Goal: Transaction & Acquisition: Purchase product/service

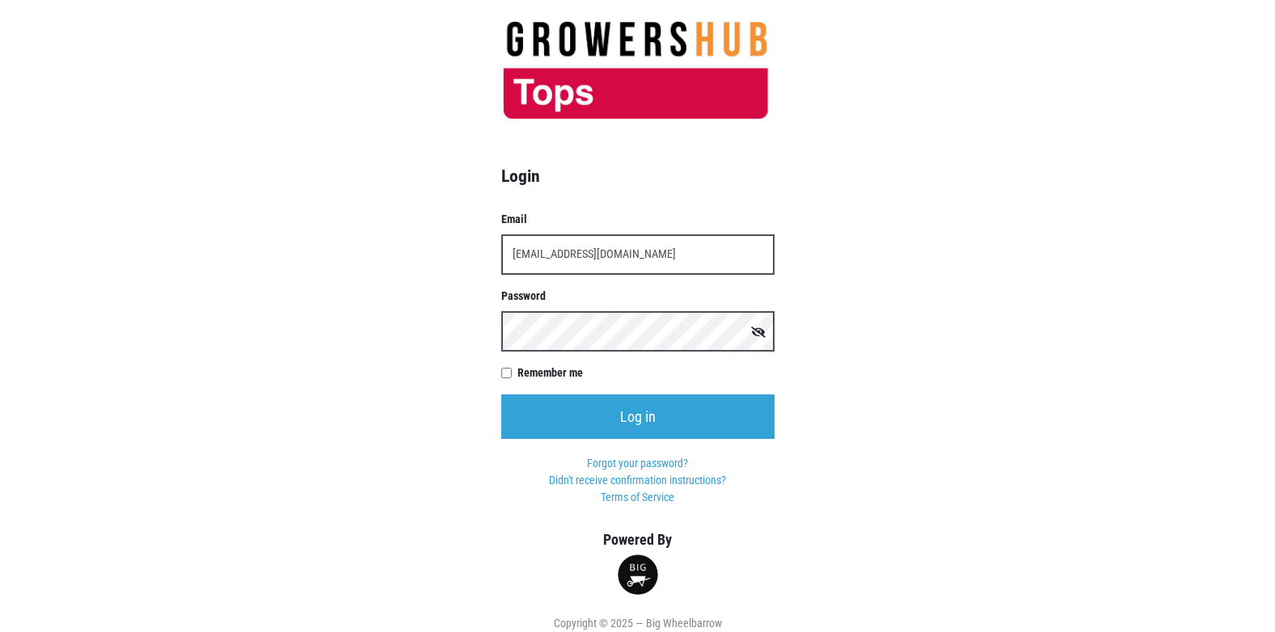
type input "t00358p0@topsmarkets.com"
click at [501, 394] on input "Log in" at bounding box center [637, 416] width 273 height 44
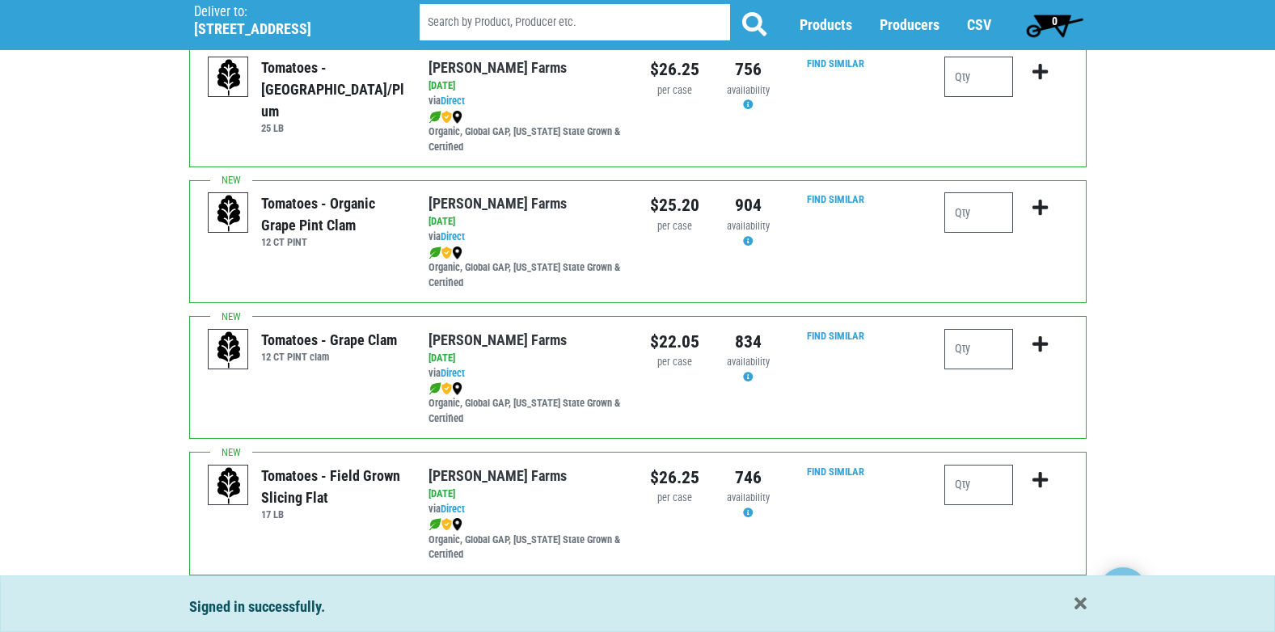
scroll to position [808, 0]
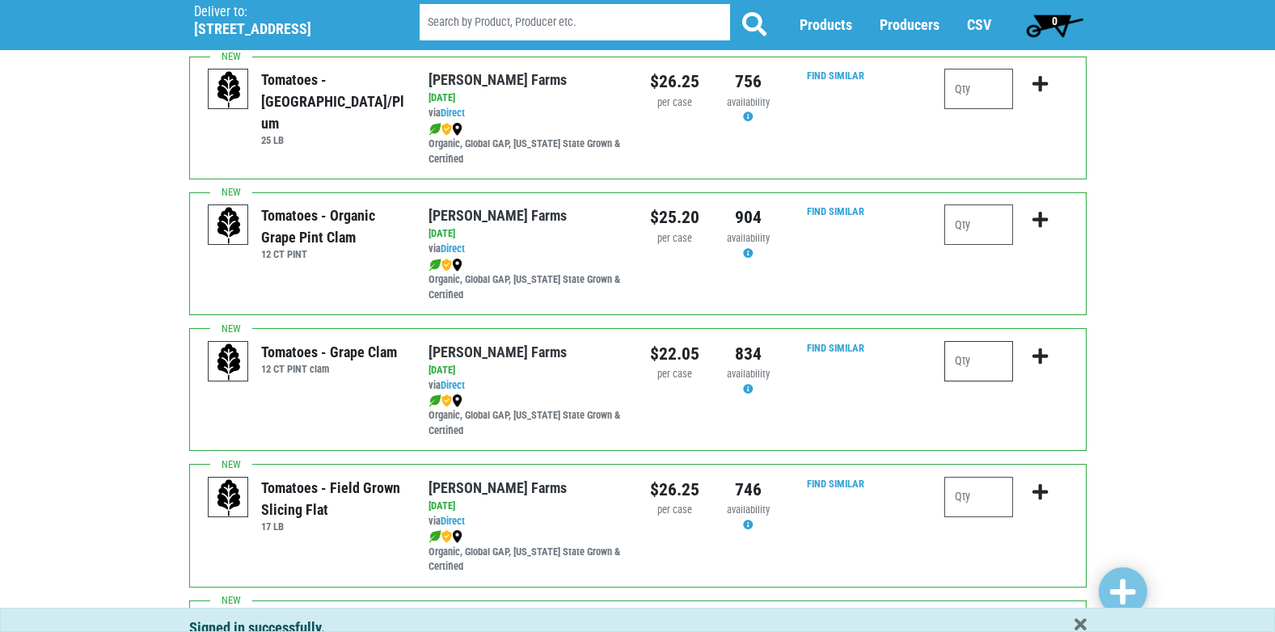
click at [968, 357] on input "number" at bounding box center [978, 361] width 69 height 40
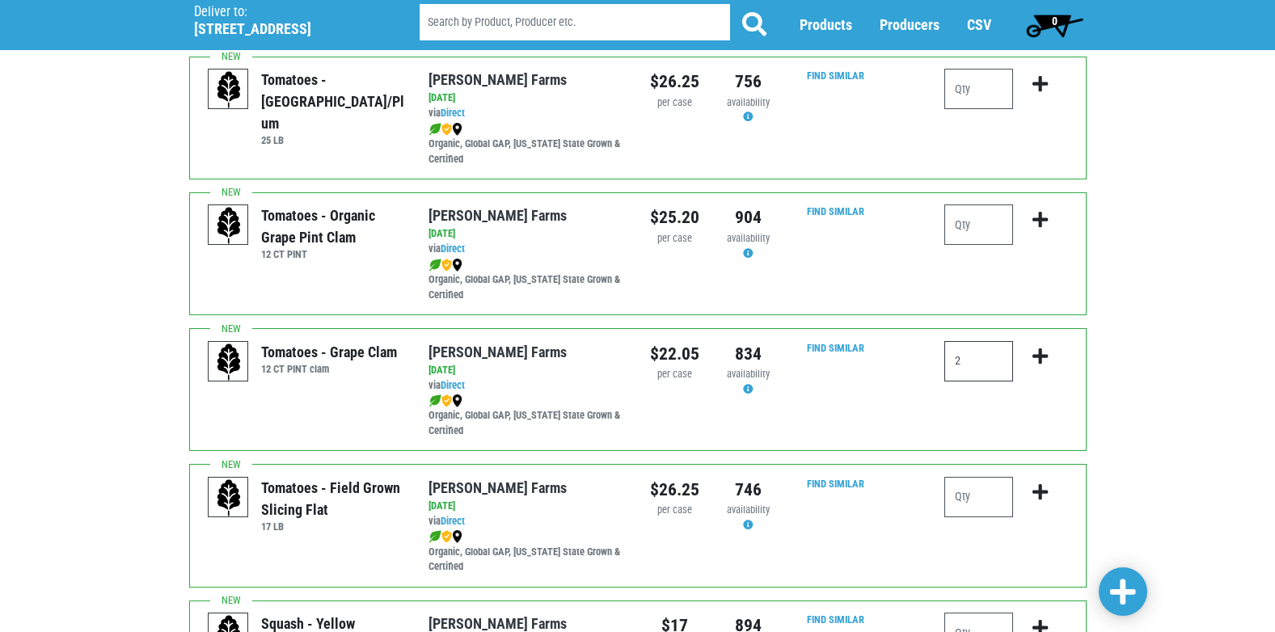
type input "2"
click at [1039, 359] on icon "submit" at bounding box center [1039, 357] width 15 height 18
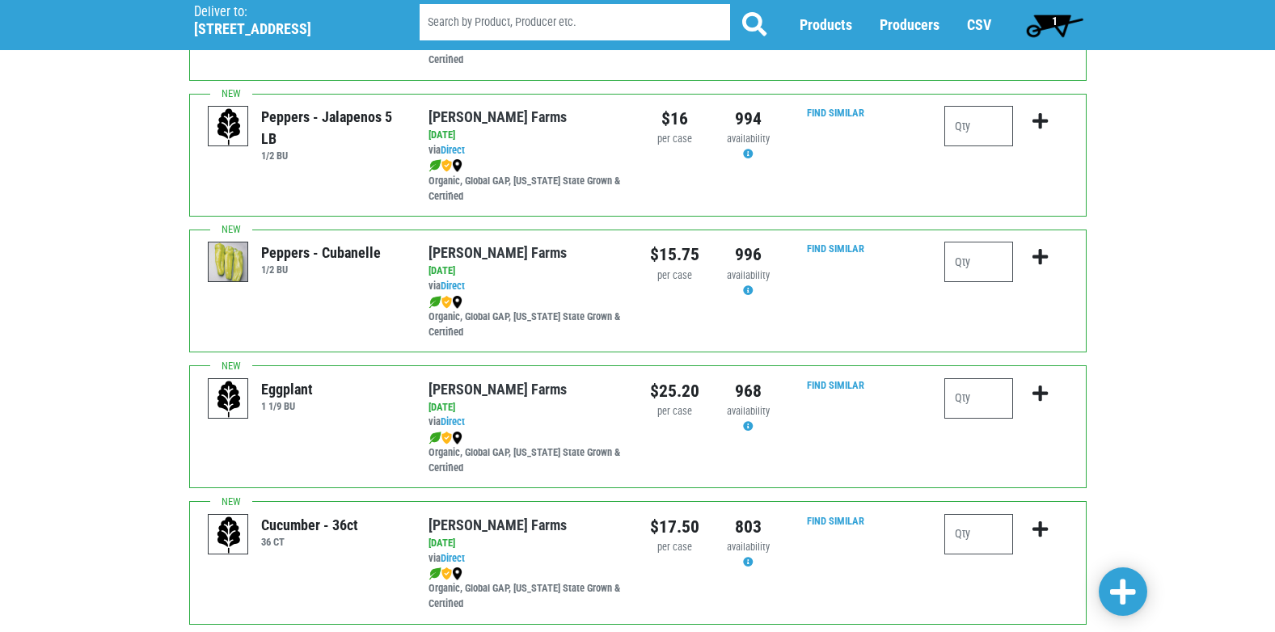
scroll to position [1940, 0]
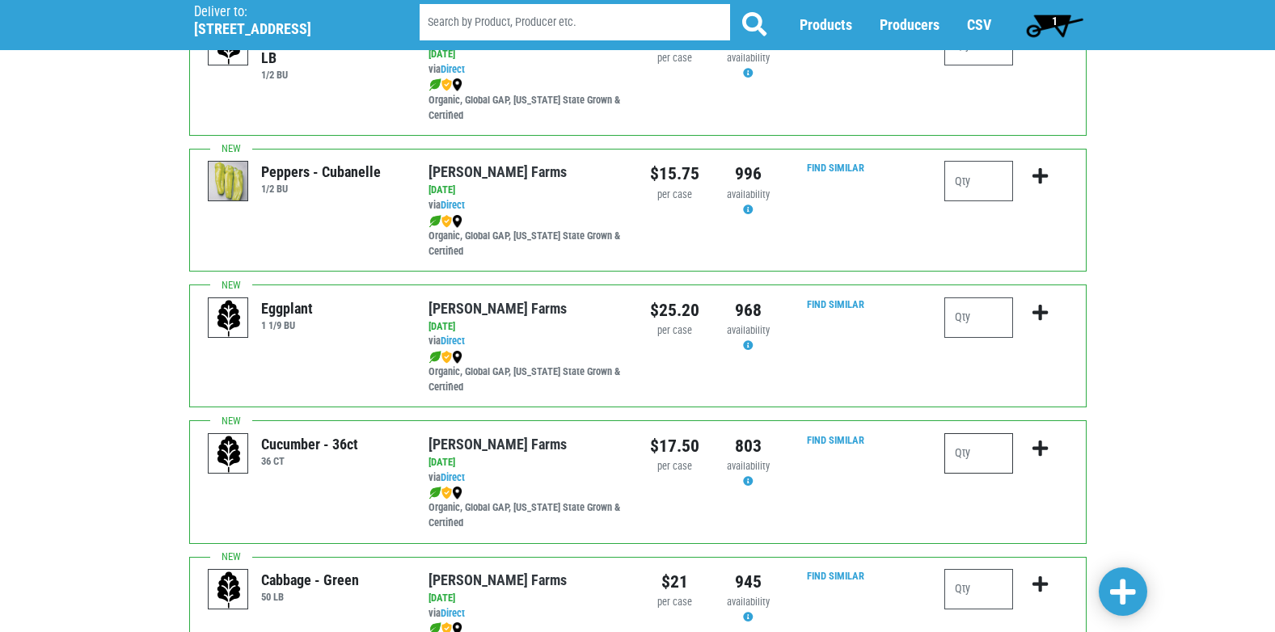
click at [954, 452] on input "number" at bounding box center [978, 453] width 69 height 40
type input "2"
click at [1039, 449] on icon "submit" at bounding box center [1039, 449] width 15 height 18
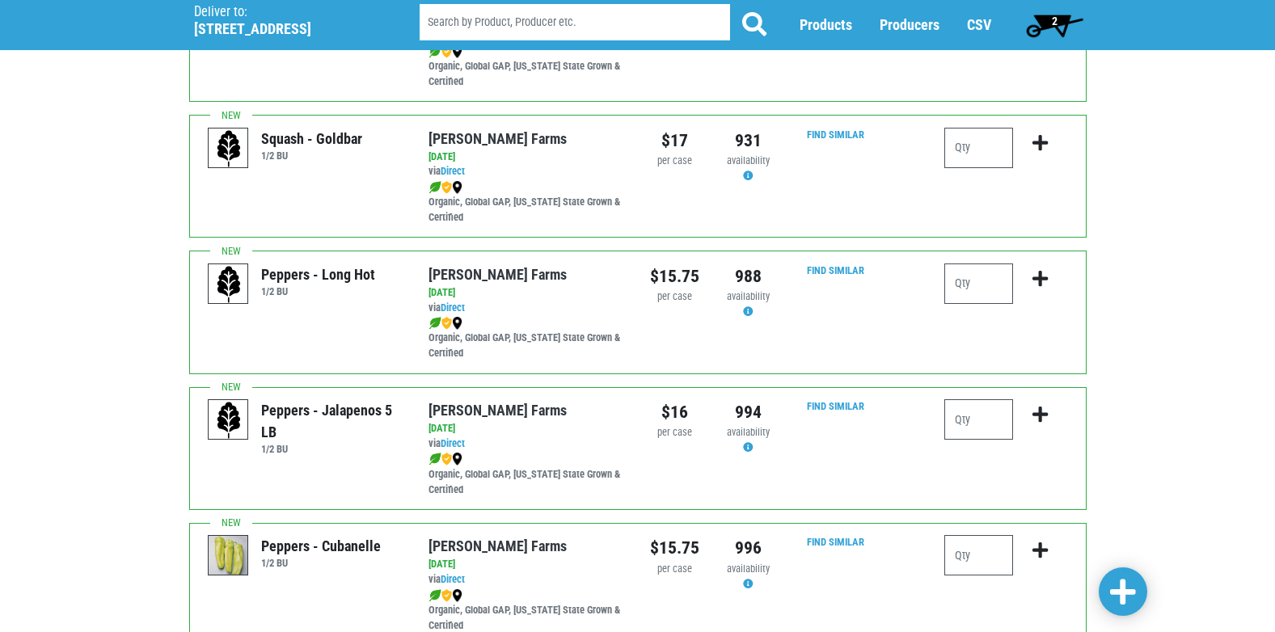
scroll to position [1534, 0]
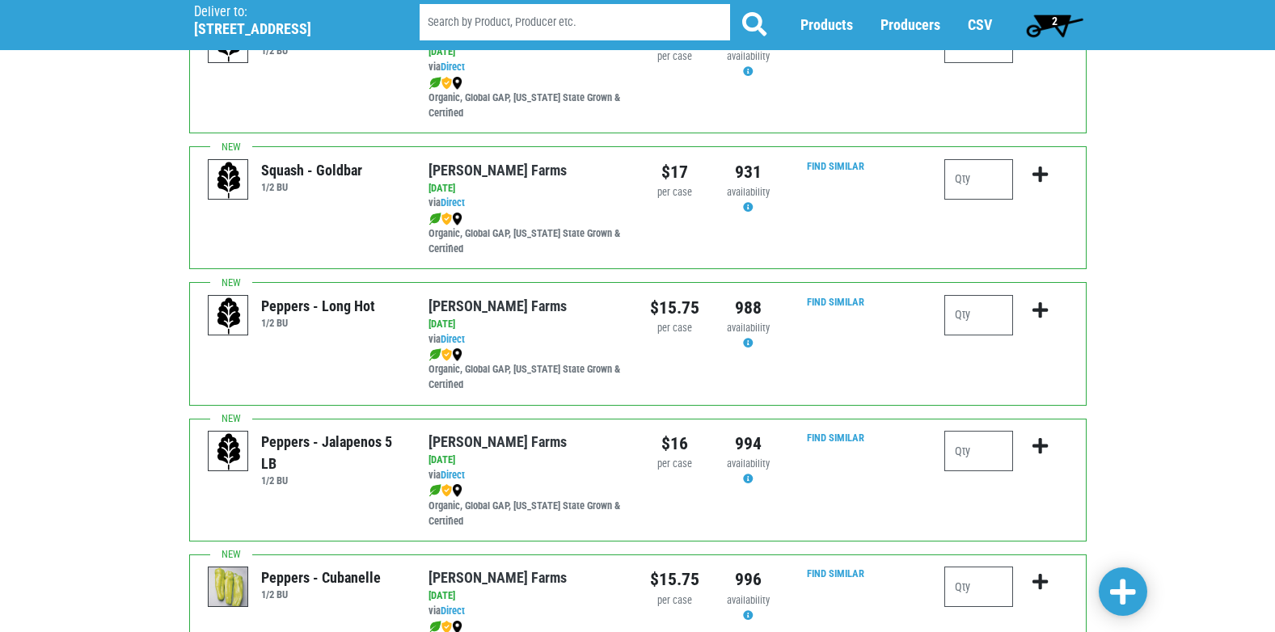
click at [1057, 19] on span "2" at bounding box center [1054, 25] width 72 height 32
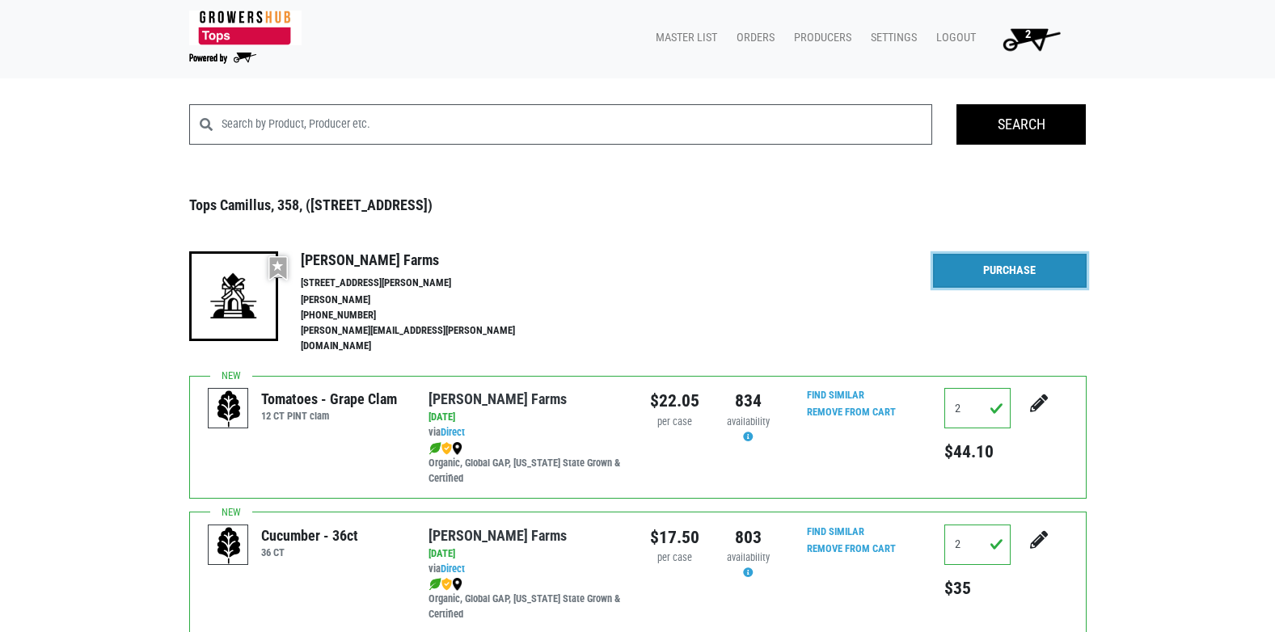
click at [976, 268] on link "Purchase" at bounding box center [1010, 271] width 154 height 34
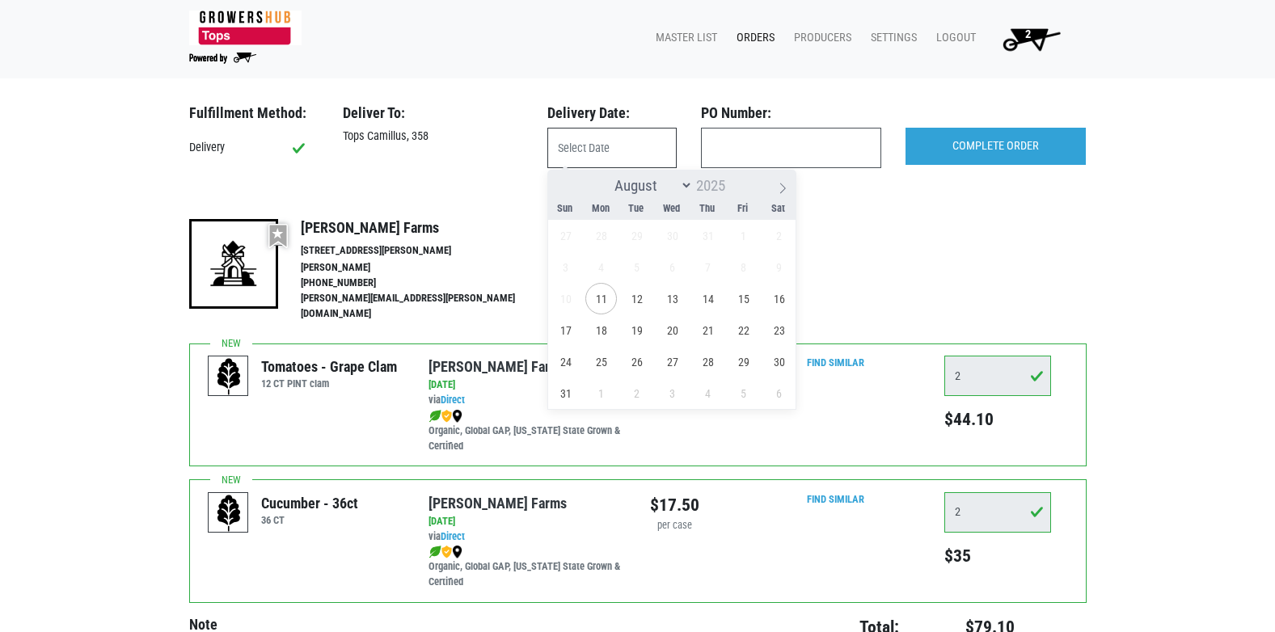
click at [579, 141] on input "text" at bounding box center [611, 148] width 129 height 40
click at [603, 303] on span "11" at bounding box center [601, 299] width 32 height 32
type input "[DATE]"
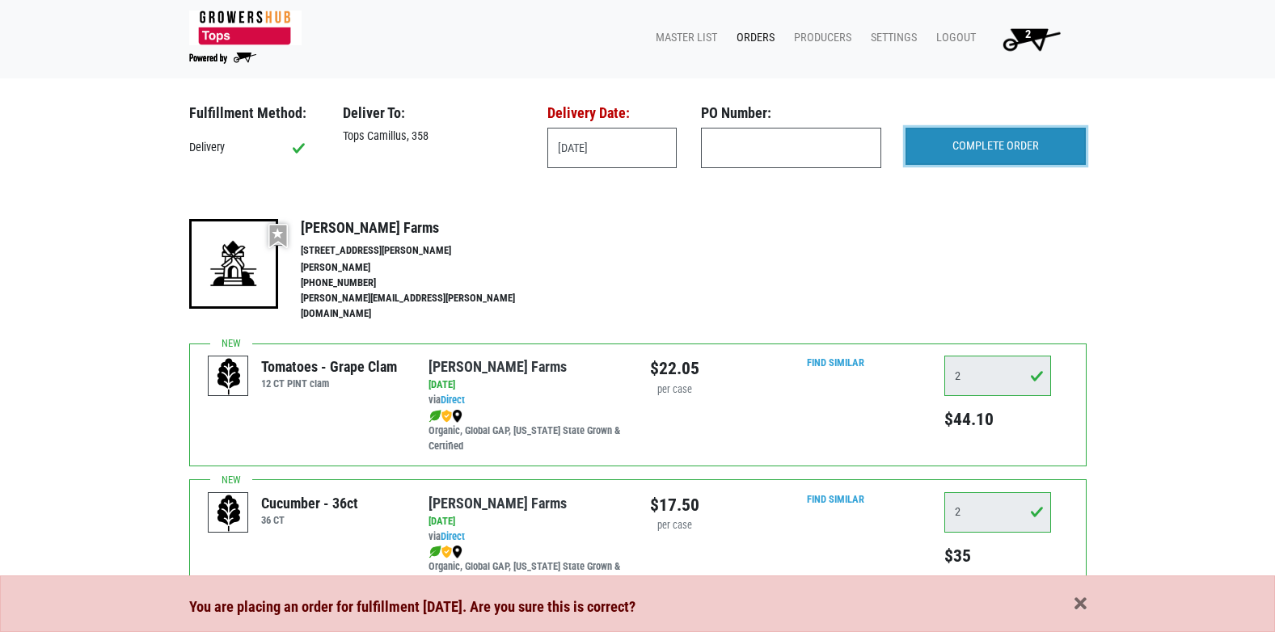
click at [991, 154] on input "COMPLETE ORDER" at bounding box center [995, 146] width 180 height 37
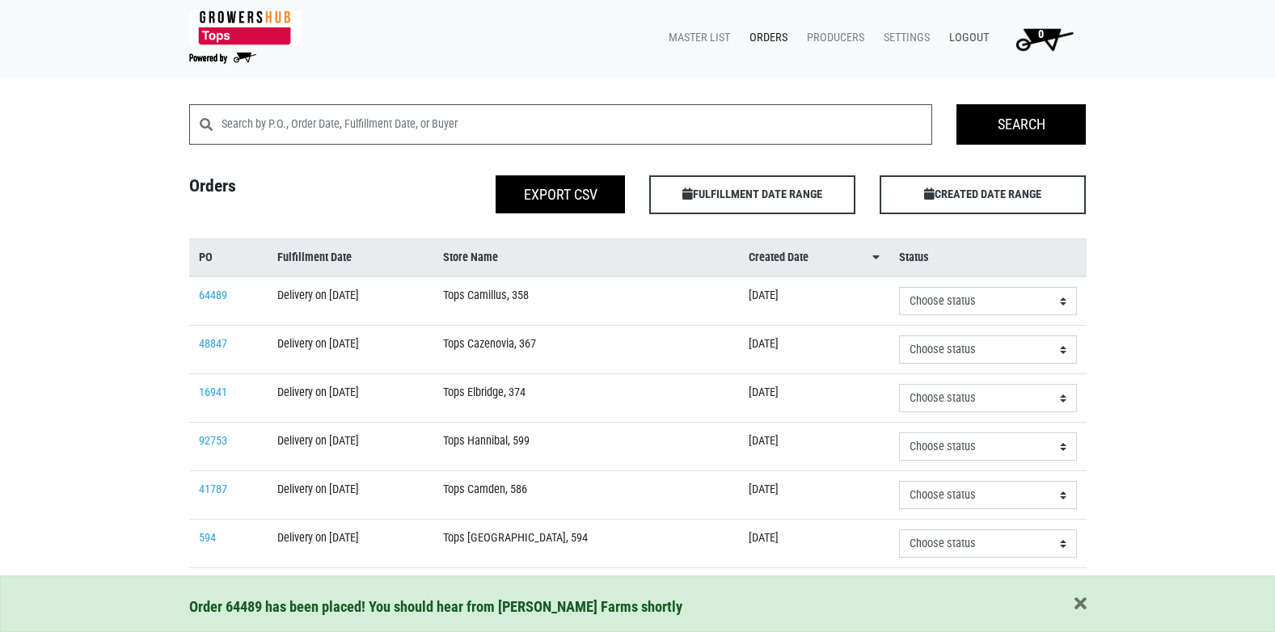
click at [966, 35] on link "Logout" at bounding box center [965, 38] width 59 height 31
